Goal: Task Accomplishment & Management: Manage account settings

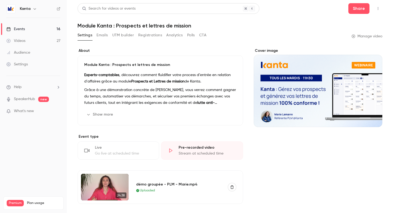
click at [30, 31] on link "Events 16" at bounding box center [33, 29] width 67 height 12
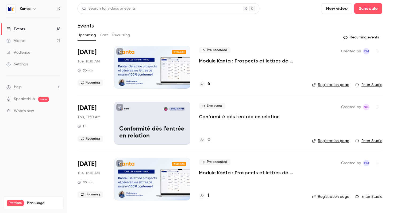
click at [102, 34] on button "Past" at bounding box center [104, 35] width 8 height 9
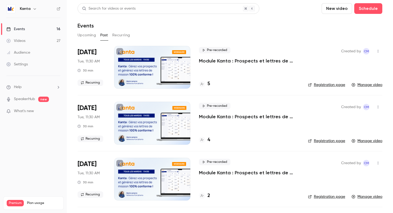
click at [225, 64] on p "Module Kanta : Prospects et lettres de mission" at bounding box center [249, 61] width 101 height 6
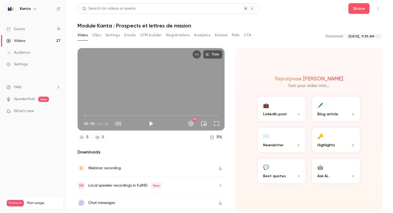
click at [178, 36] on button "Registrations" at bounding box center [178, 35] width 24 height 9
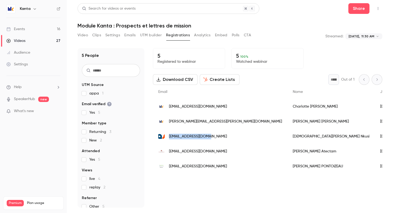
drag, startPoint x: 207, startPoint y: 136, endPoint x: 170, endPoint y: 136, distance: 37.7
click at [170, 136] on div "[EMAIL_ADDRESS][DOMAIN_NAME]" at bounding box center [220, 136] width 134 height 15
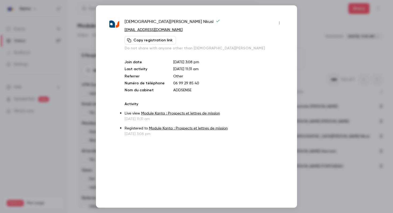
copy span "[EMAIL_ADDRESS][DOMAIN_NAME]"
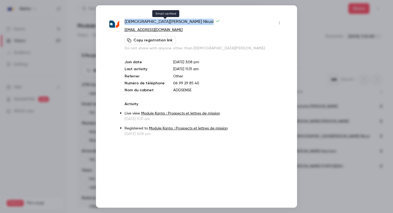
drag, startPoint x: 124, startPoint y: 21, endPoint x: 164, endPoint y: 22, distance: 40.4
click at [164, 22] on div "[DEMOGRAPHIC_DATA][PERSON_NAME] Nkusi [EMAIL_ADDRESS][DOMAIN_NAME] Copy registr…" at bounding box center [196, 78] width 174 height 118
copy span "[DEMOGRAPHIC_DATA][PERSON_NAME]"
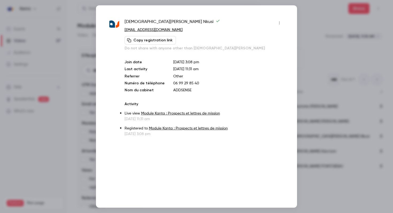
click at [82, 169] on div at bounding box center [196, 106] width 393 height 213
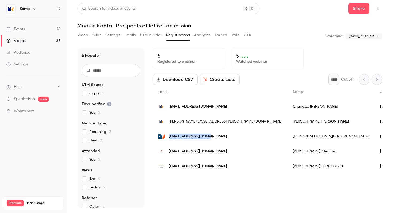
drag, startPoint x: 206, startPoint y: 136, endPoint x: 168, endPoint y: 136, distance: 38.5
click at [168, 136] on div "[EMAIL_ADDRESS][DOMAIN_NAME]" at bounding box center [220, 136] width 134 height 15
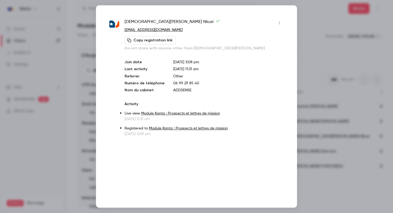
copy span "[EMAIL_ADDRESS][DOMAIN_NAME]"
click at [56, 111] on div at bounding box center [196, 106] width 393 height 213
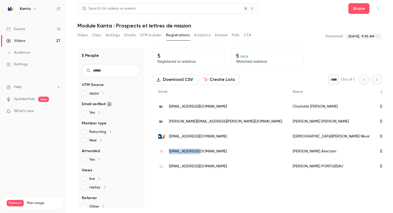
drag, startPoint x: 202, startPoint y: 151, endPoint x: 169, endPoint y: 151, distance: 32.9
click at [169, 151] on div "[EMAIL_ADDRESS][DOMAIN_NAME]" at bounding box center [220, 151] width 134 height 15
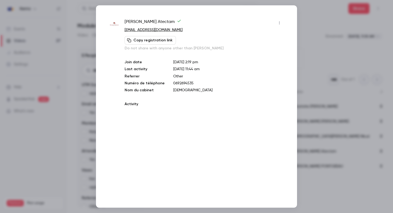
copy span "[EMAIL_ADDRESS][DOMAIN_NAME]"
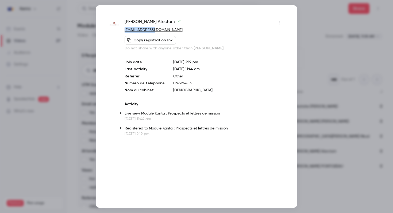
drag, startPoint x: 159, startPoint y: 29, endPoint x: 124, endPoint y: 30, distance: 35.3
click at [124, 30] on div "[PERSON_NAME] Atectam [EMAIL_ADDRESS][DOMAIN_NAME] Copy registration link Do no…" at bounding box center [196, 78] width 174 height 118
copy link "[EMAIL_ADDRESS][DOMAIN_NAME]"
click at [340, 112] on div at bounding box center [196, 106] width 393 height 213
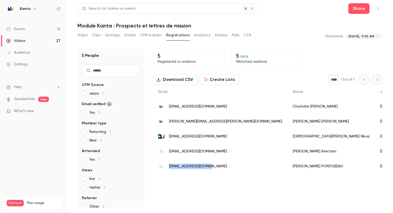
drag, startPoint x: 210, startPoint y: 167, endPoint x: 168, endPoint y: 168, distance: 41.5
click at [168, 168] on div "[EMAIL_ADDRESS][DOMAIN_NAME]" at bounding box center [220, 166] width 134 height 15
copy span "[EMAIL_ADDRESS][DOMAIN_NAME]"
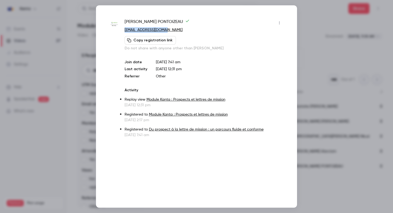
drag, startPoint x: 170, startPoint y: 29, endPoint x: 125, endPoint y: 29, distance: 44.4
click at [125, 29] on p "[EMAIL_ADDRESS][DOMAIN_NAME]" at bounding box center [204, 30] width 159 height 6
copy link "[EMAIL_ADDRESS][DOMAIN_NAME]"
